Goal: Navigation & Orientation: Understand site structure

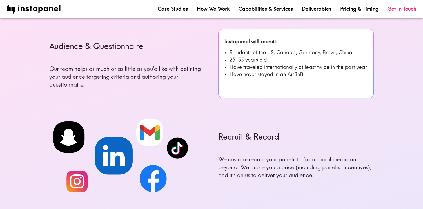
scroll to position [221, 0]
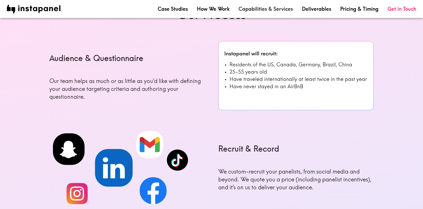
click at [271, 9] on link "Capabilities & Services" at bounding box center [266, 8] width 54 height 7
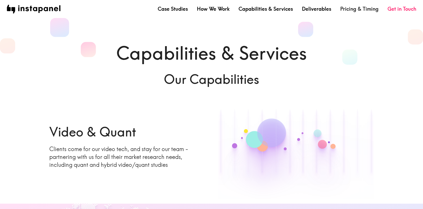
click at [354, 8] on link "Pricing & Timing" at bounding box center [360, 8] width 38 height 7
